Goal: Task Accomplishment & Management: Manage account settings

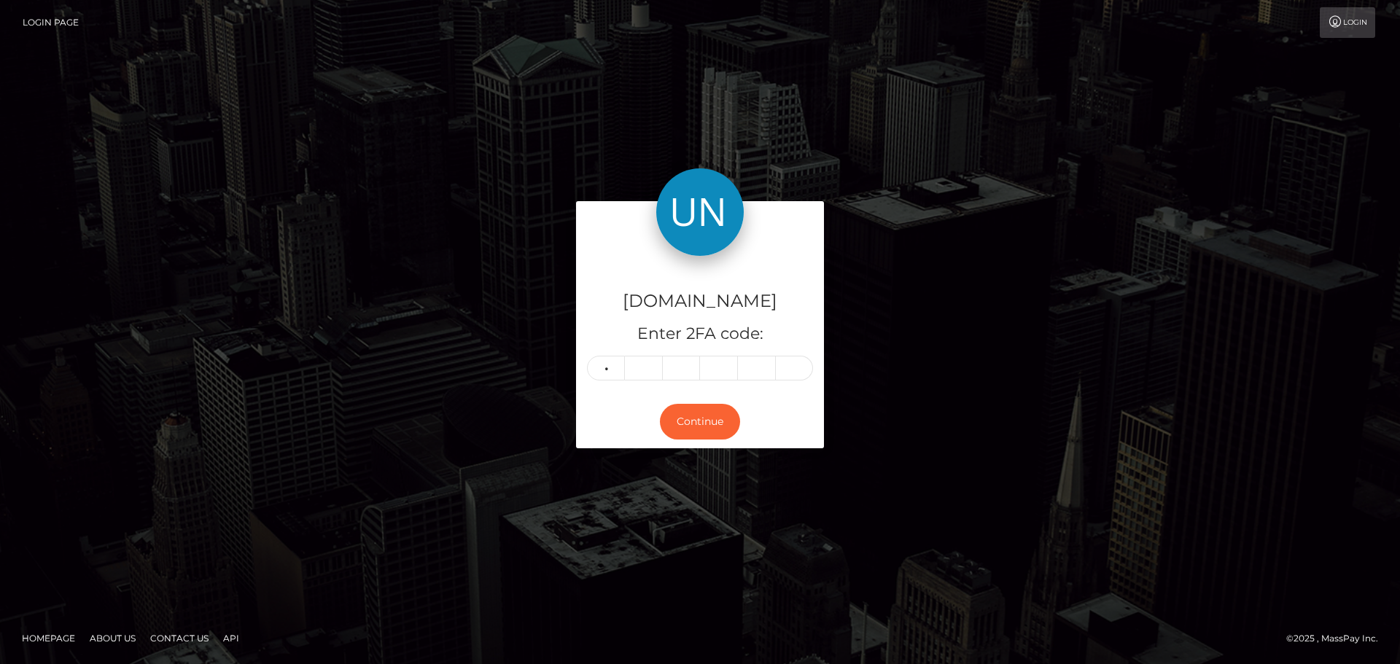
type input "4"
type input "2"
type input "3"
type input "5"
type input "2"
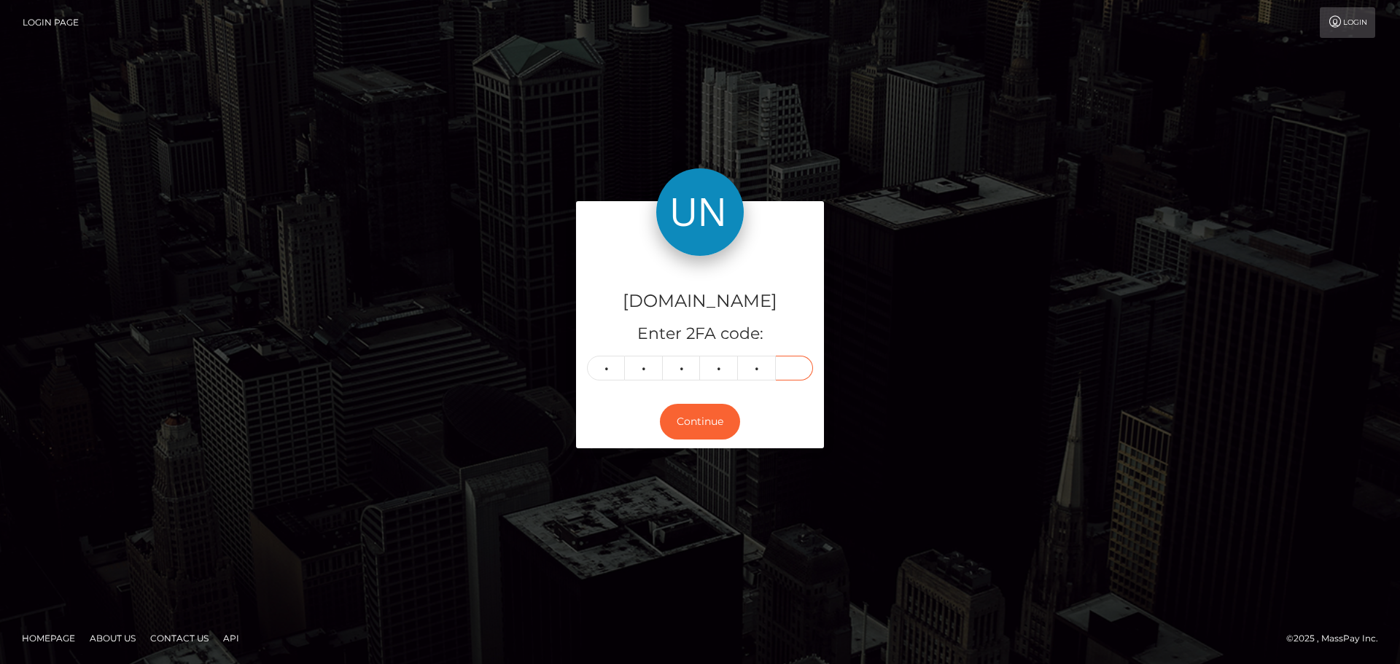
type input "3"
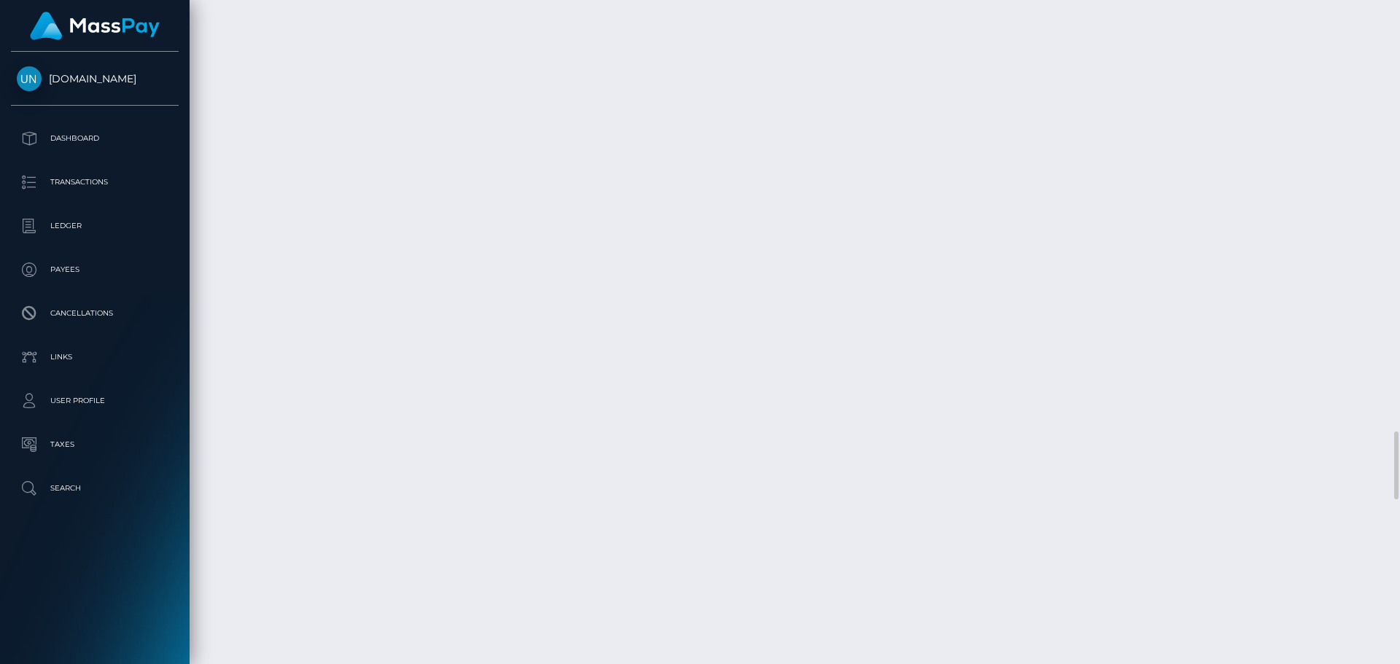
scroll to position [3918, 0]
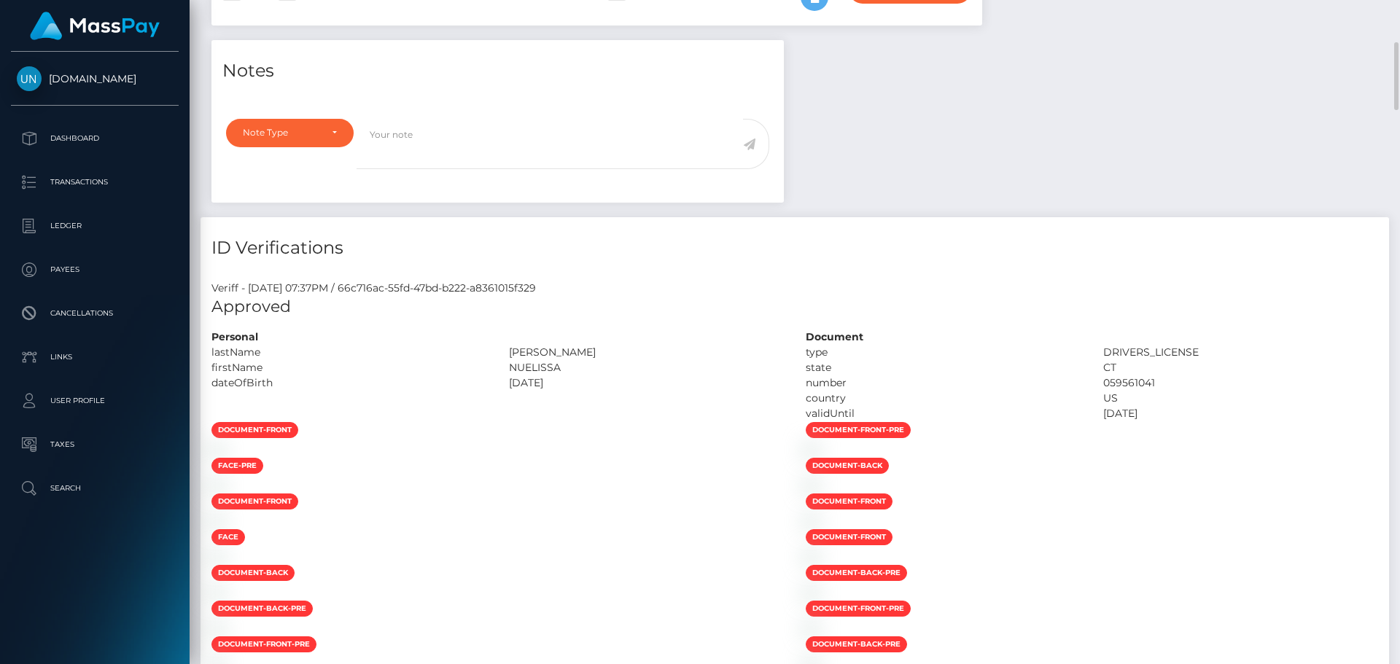
scroll to position [0, 0]
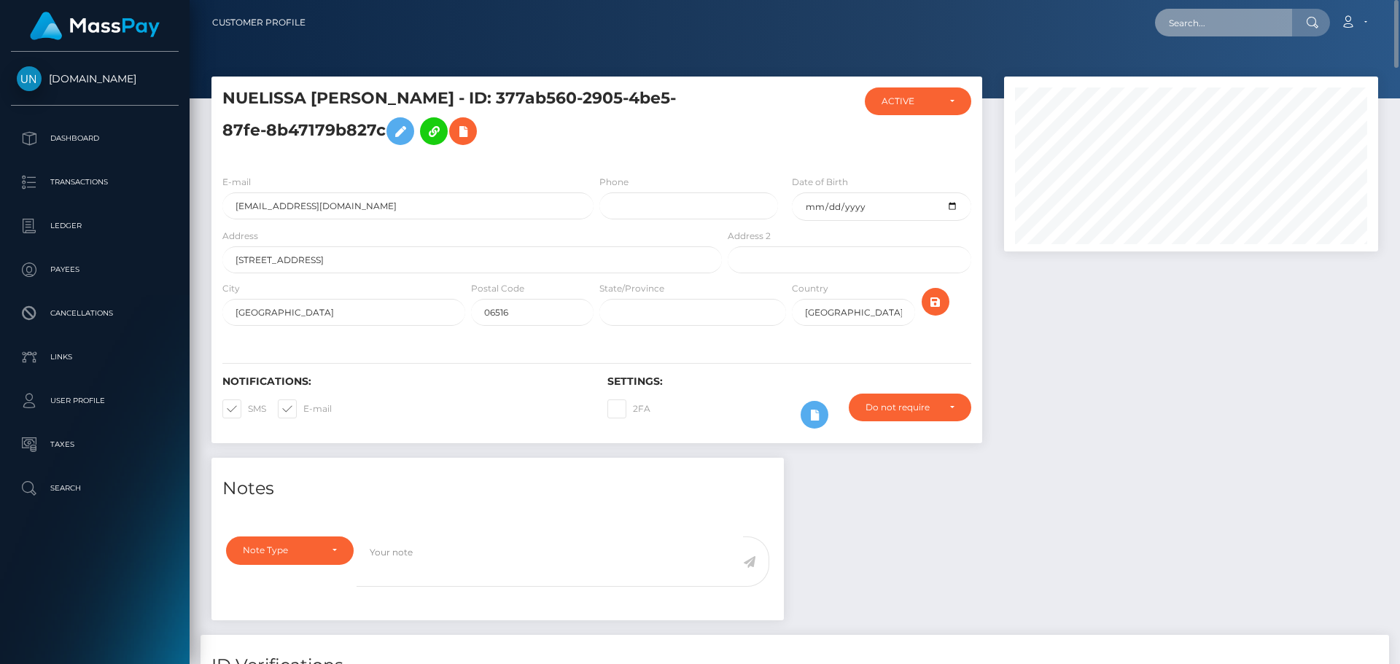
click at [1201, 23] on input "text" at bounding box center [1223, 23] width 137 height 28
paste input "evdiamantis@hotmail.com"
type input "evdiamantis@hotmail.com"
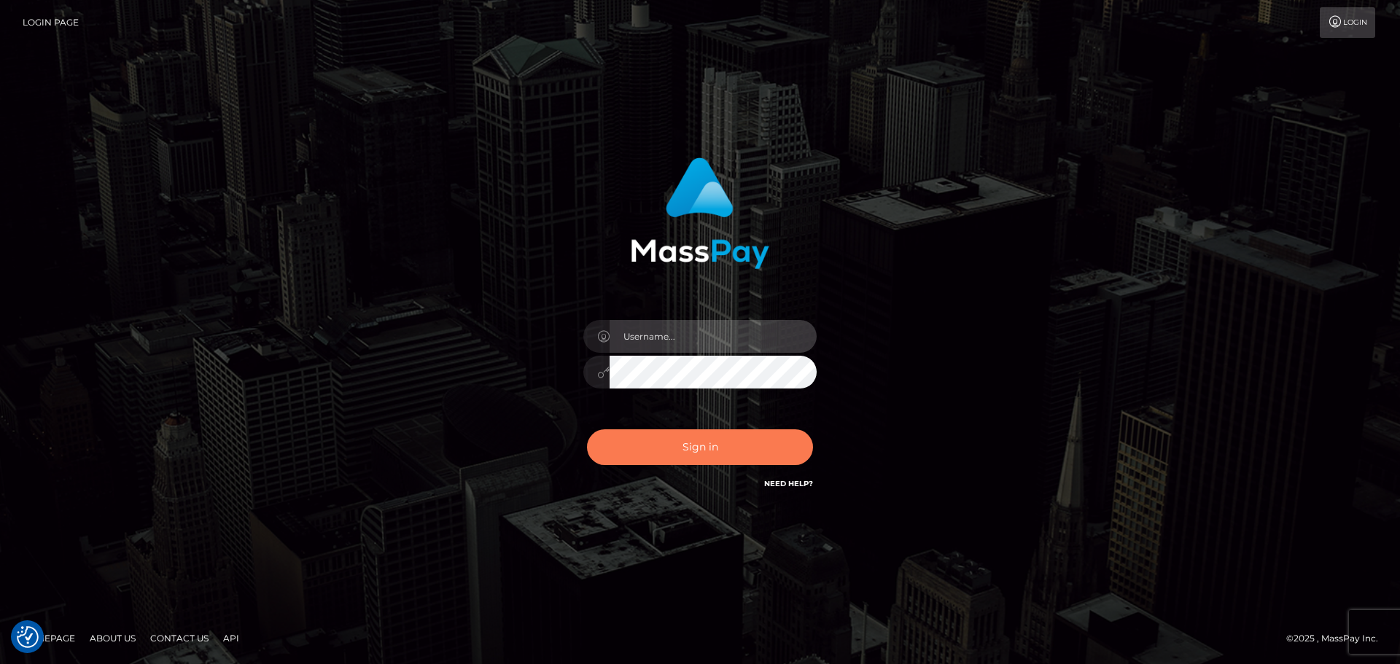
type input "Bedis"
click at [734, 462] on button "Sign in" at bounding box center [700, 447] width 226 height 36
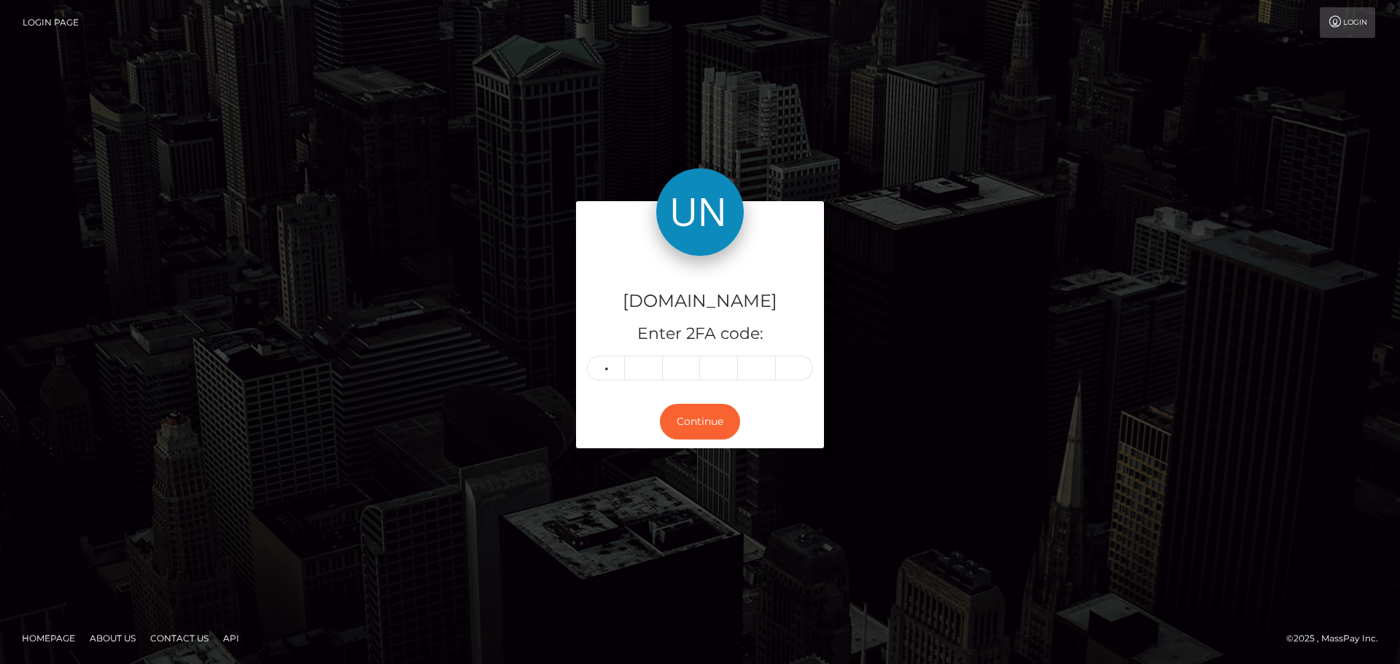
type input "6"
type input "0"
type input "5"
type input "1"
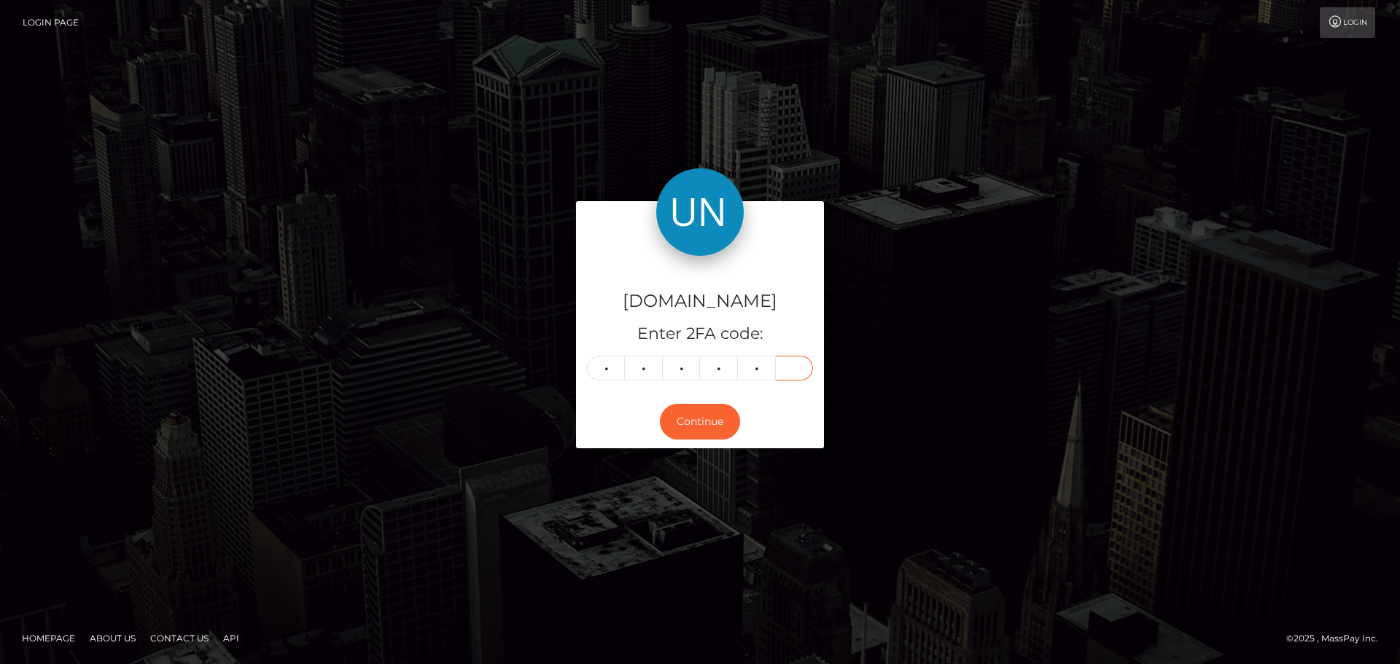
type input "6"
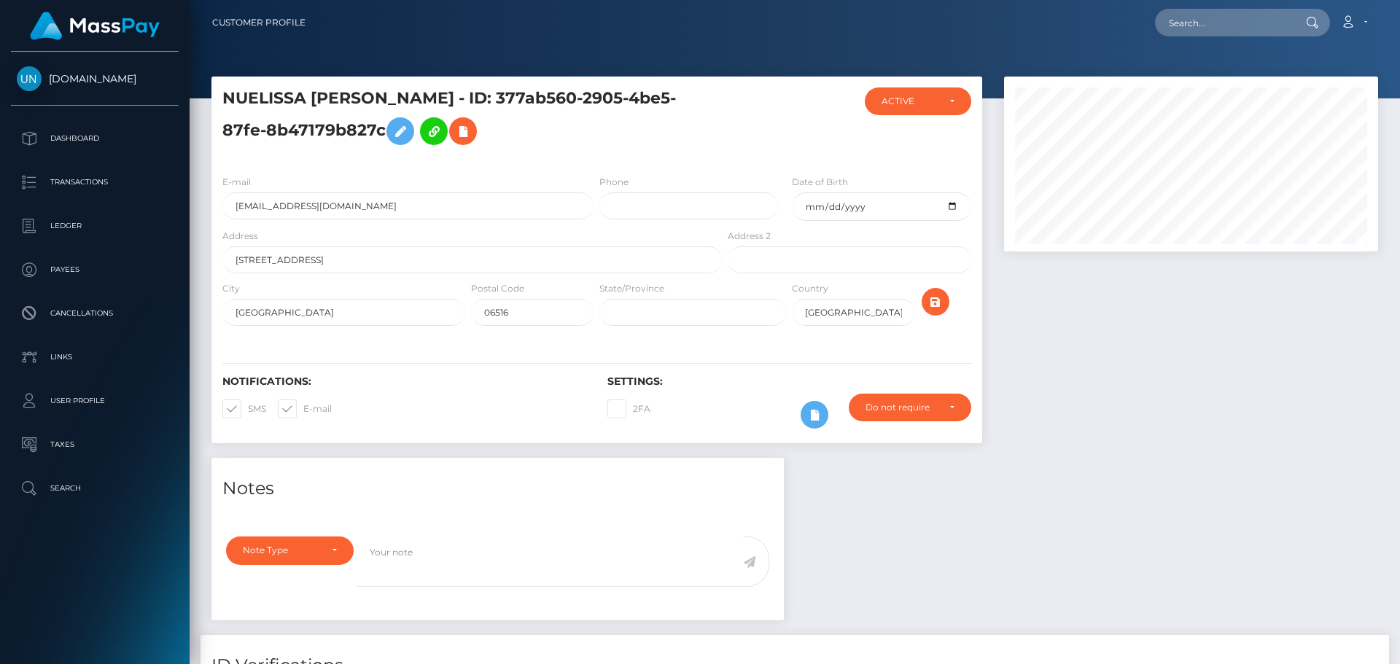
scroll to position [175, 375]
click at [1188, 31] on input "text" at bounding box center [1223, 23] width 137 height 28
paste input "evdiamantis@hotmail.com"
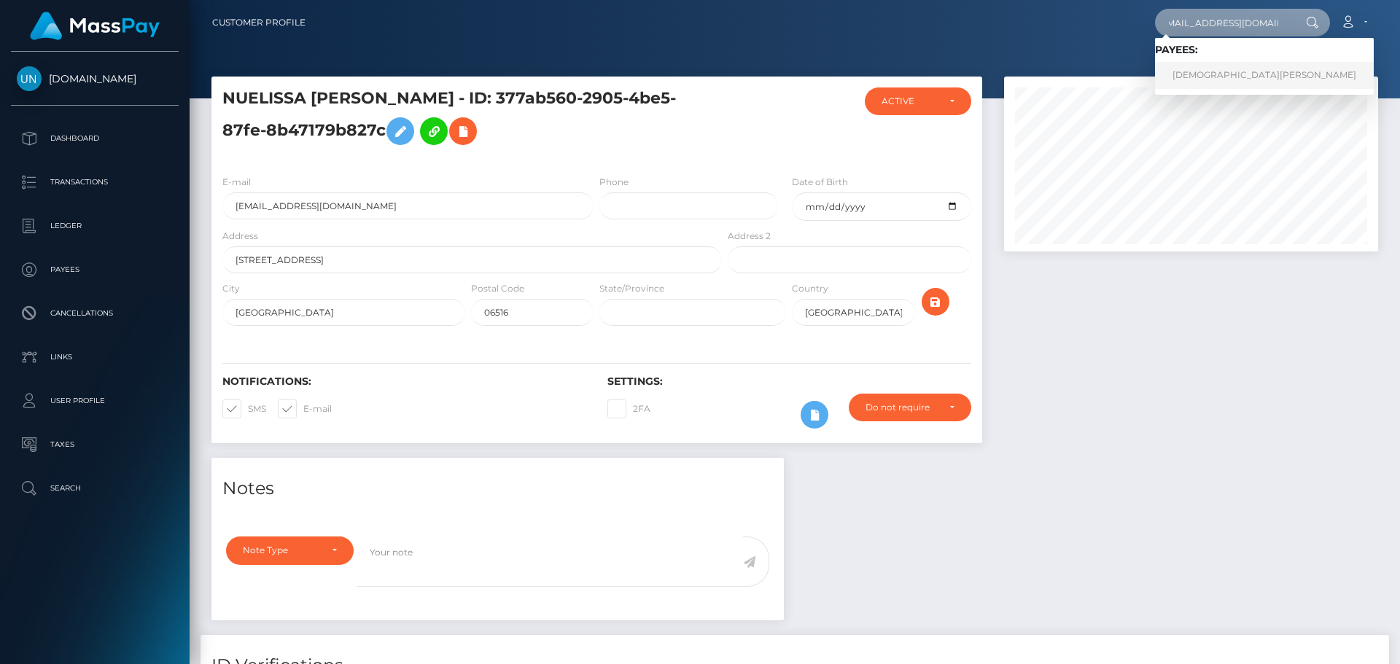
type input "evdiamantis@hotmail.com"
click at [1208, 74] on link "EVANGELOS DIAMANTIS" at bounding box center [1264, 75] width 219 height 27
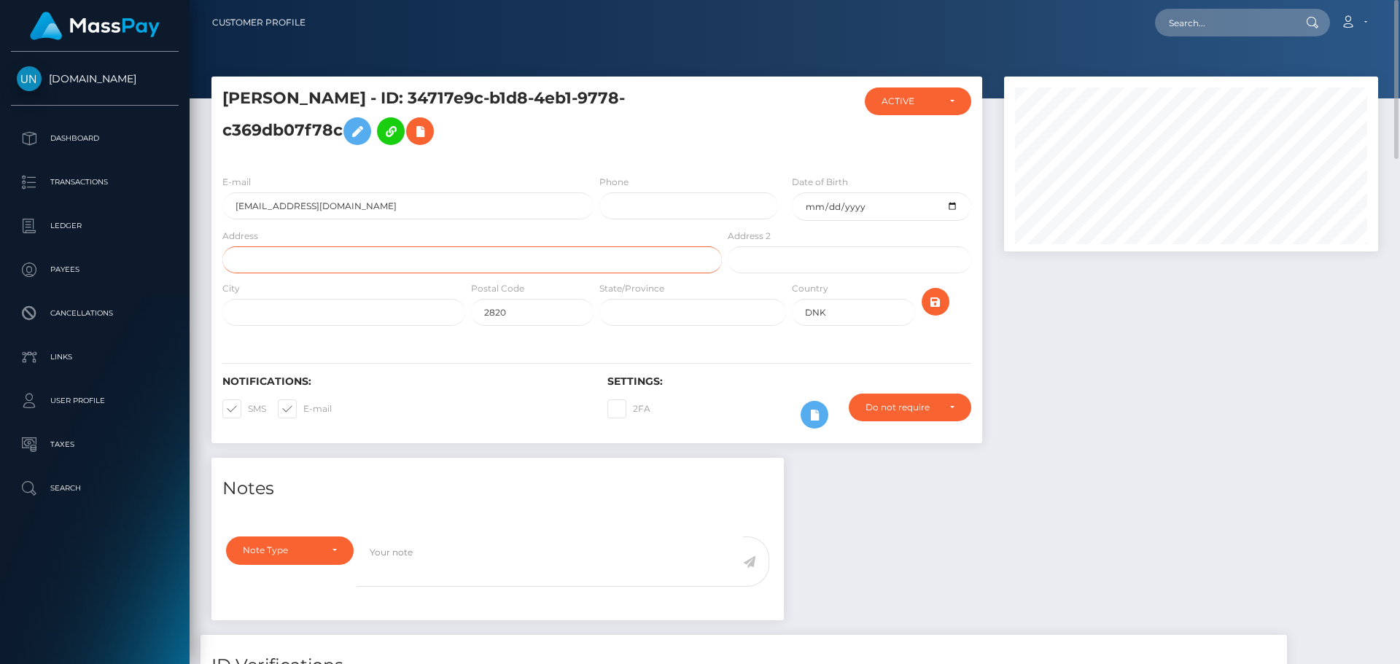
click at [335, 260] on input "text" at bounding box center [472, 259] width 500 height 27
paste input "Ellebaekvej 52, City: Gentofte, Country Denmark"
drag, startPoint x: 360, startPoint y: 261, endPoint x: 325, endPoint y: 259, distance: 35.1
click at [325, 259] on input "Ellebaekvej 52, City: Gentofte, Country Denmark" at bounding box center [472, 259] width 500 height 27
type input "Ellebaekvej 52, City: , Country Denmark"
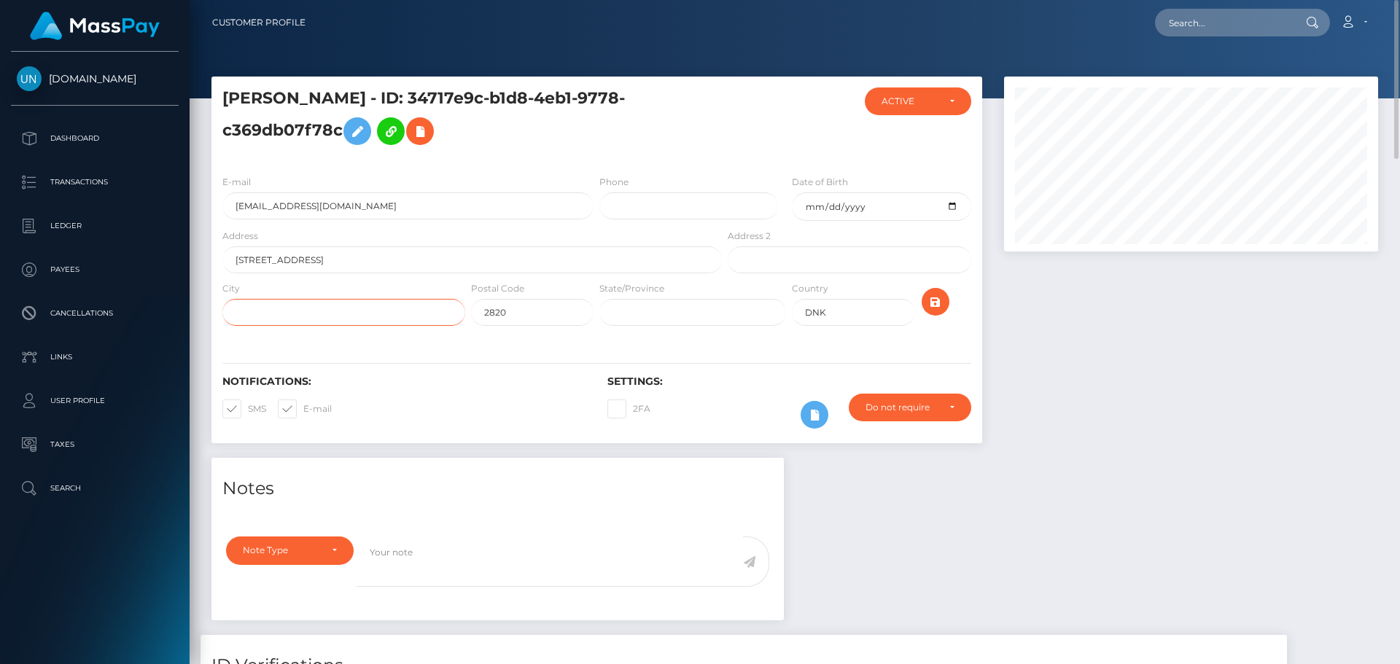
click at [322, 301] on input "text" at bounding box center [343, 312] width 243 height 27
paste input "Gentofte"
type input "Gentofte"
drag, startPoint x: 411, startPoint y: 260, endPoint x: 297, endPoint y: 260, distance: 114.5
click at [297, 260] on input "Ellebaekvej 52, City: , Country Denmark" at bounding box center [472, 259] width 500 height 27
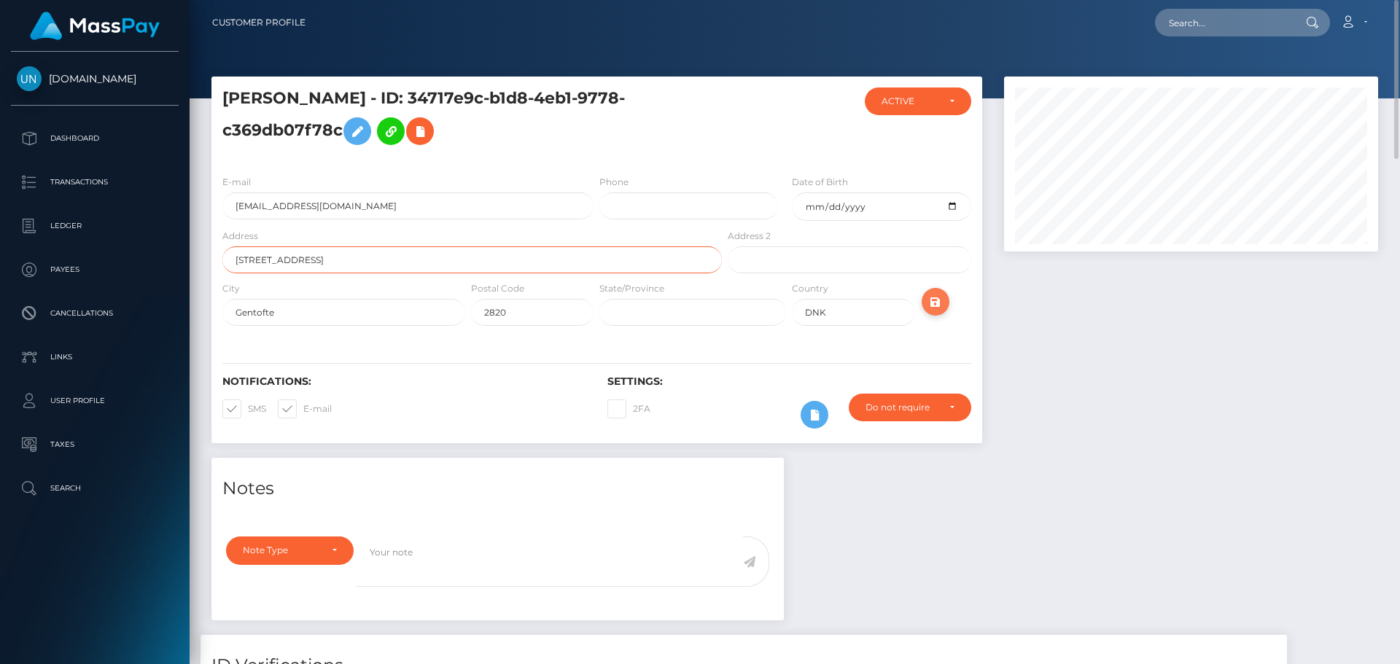
type input "[STREET_ADDRESS]"
click at [938, 300] on icon "submit" at bounding box center [936, 302] width 18 height 18
click at [214, 332] on div "City [GEOGRAPHIC_DATA]" at bounding box center [339, 307] width 257 height 53
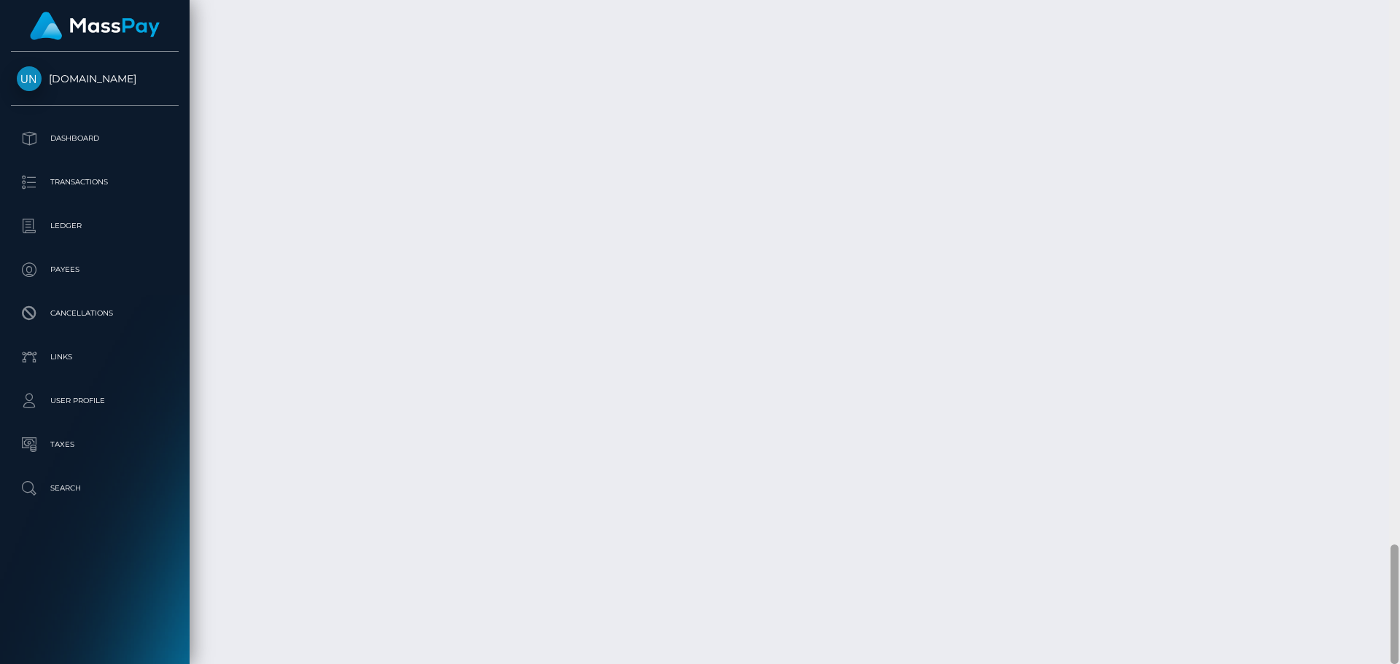
scroll to position [175, 375]
drag, startPoint x: 1399, startPoint y: 572, endPoint x: 1399, endPoint y: 242, distance: 329.6
click at [1399, 242] on div at bounding box center [1394, 332] width 11 height 664
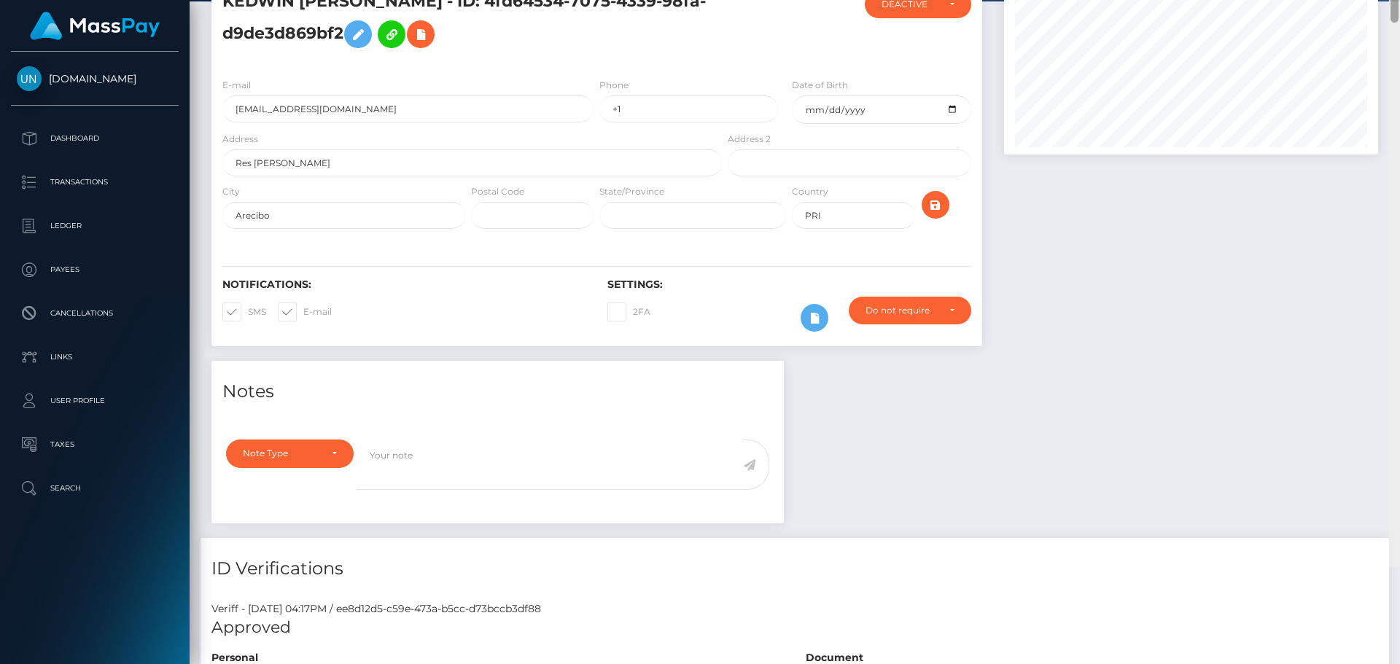
scroll to position [0, 0]
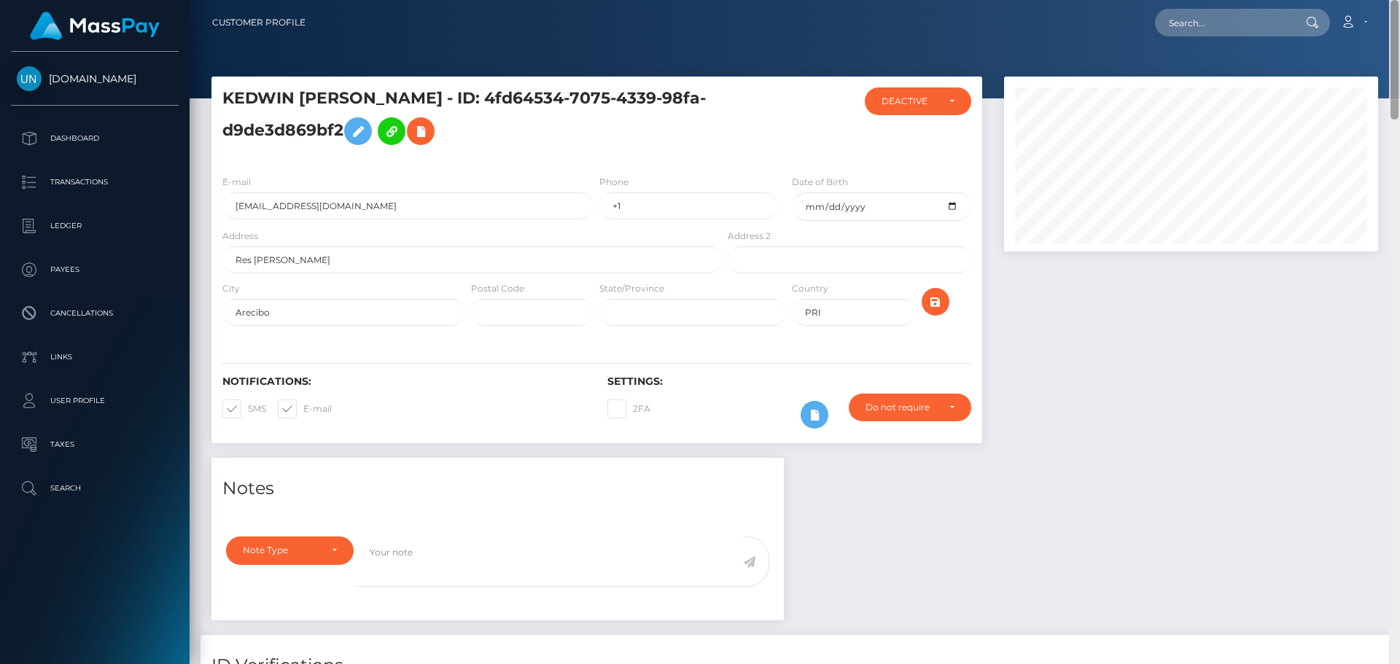
drag, startPoint x: 1397, startPoint y: 559, endPoint x: 1395, endPoint y: -21, distance: 579.7
click at [1395, 0] on html "Unlockt.me Dashboard Transactions Ledger Payees Cancellations" at bounding box center [700, 332] width 1400 height 664
